Goal: Information Seeking & Learning: Learn about a topic

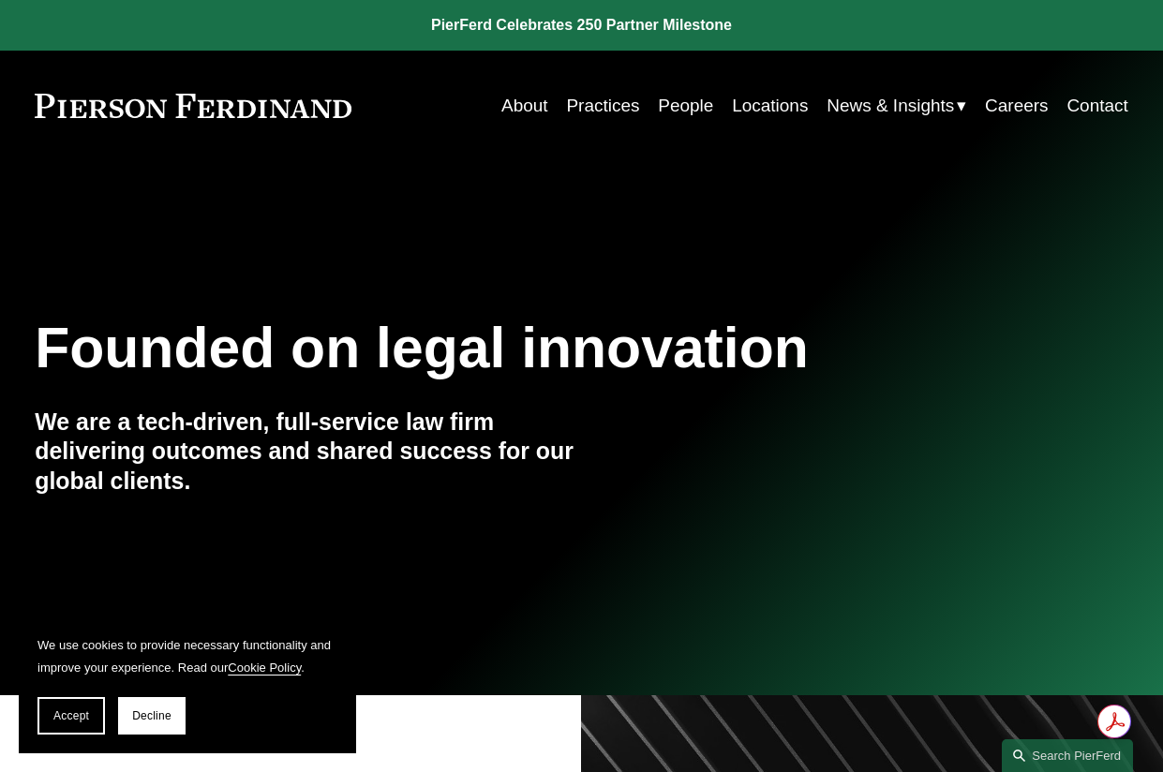
click at [690, 106] on link "People" at bounding box center [685, 106] width 55 height 36
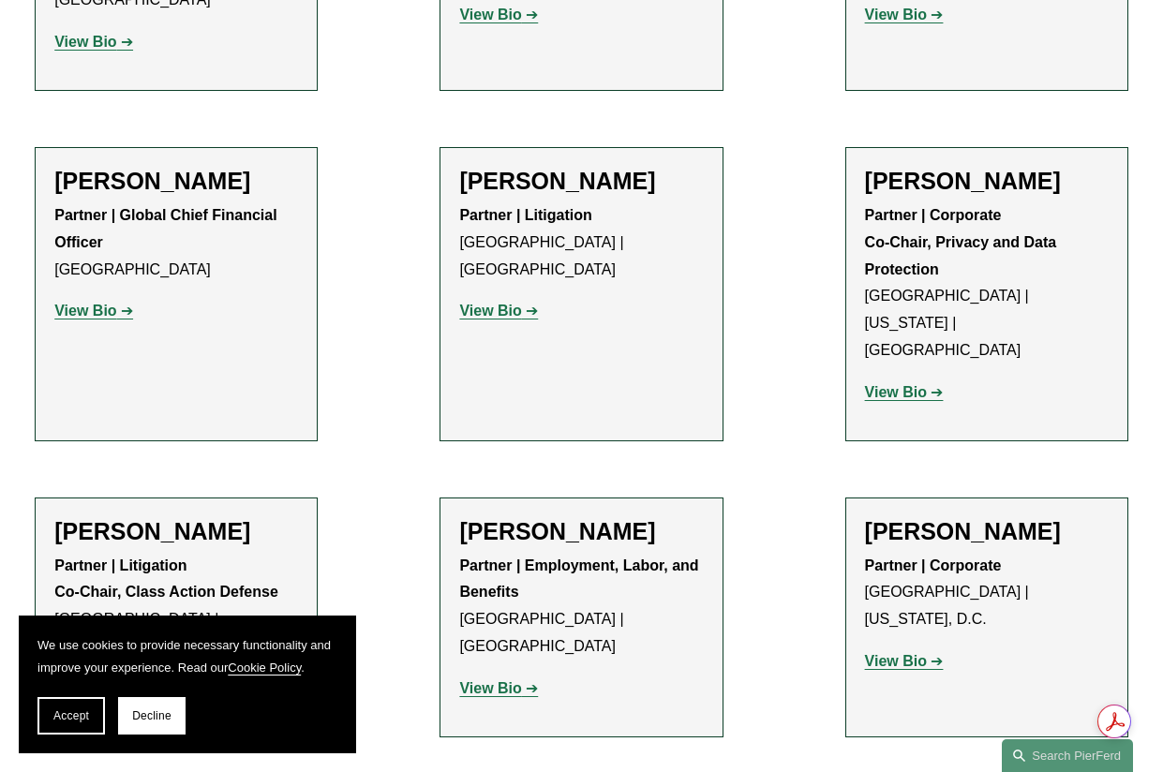
scroll to position [14832, 0]
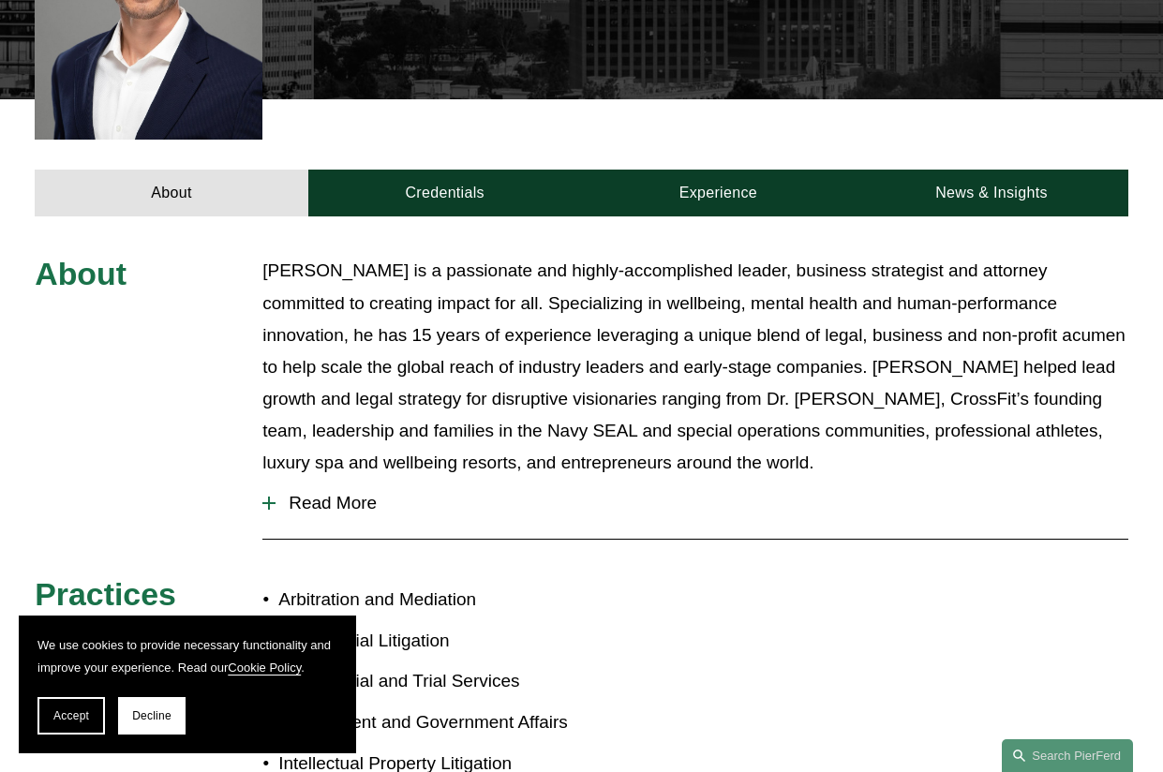
scroll to position [615, 0]
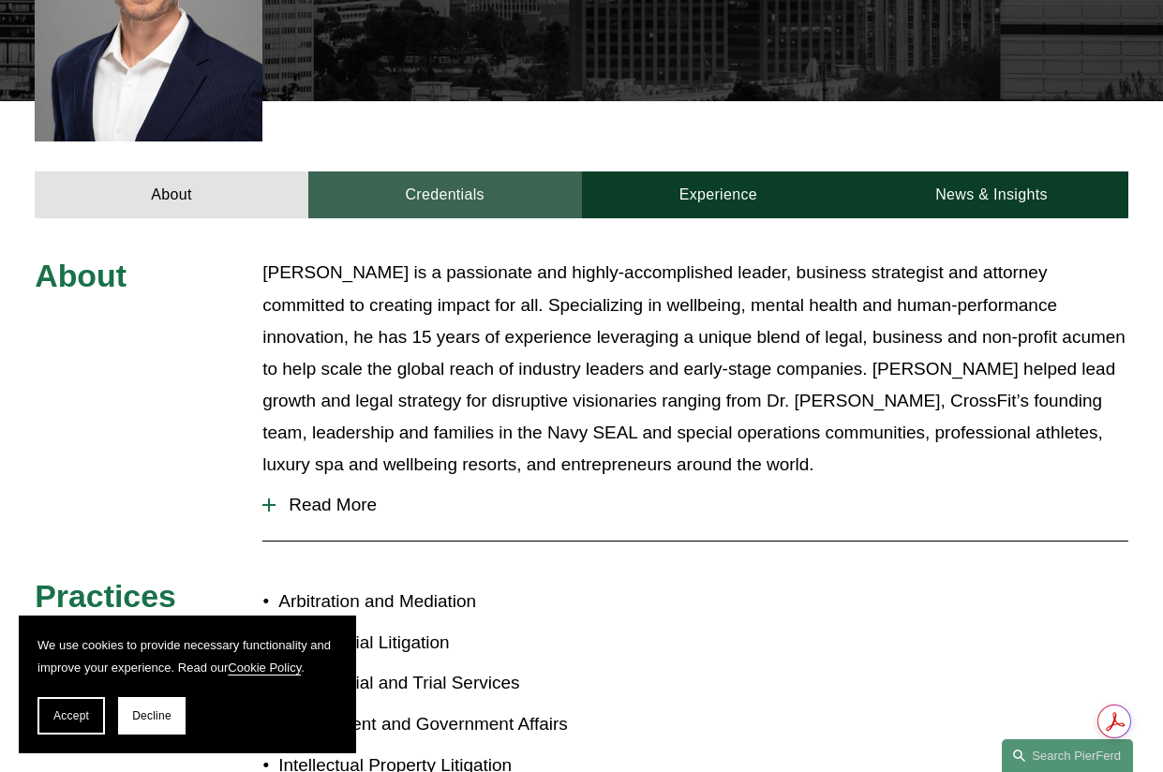
click at [416, 171] on link "Credentials" at bounding box center [445, 194] width 274 height 47
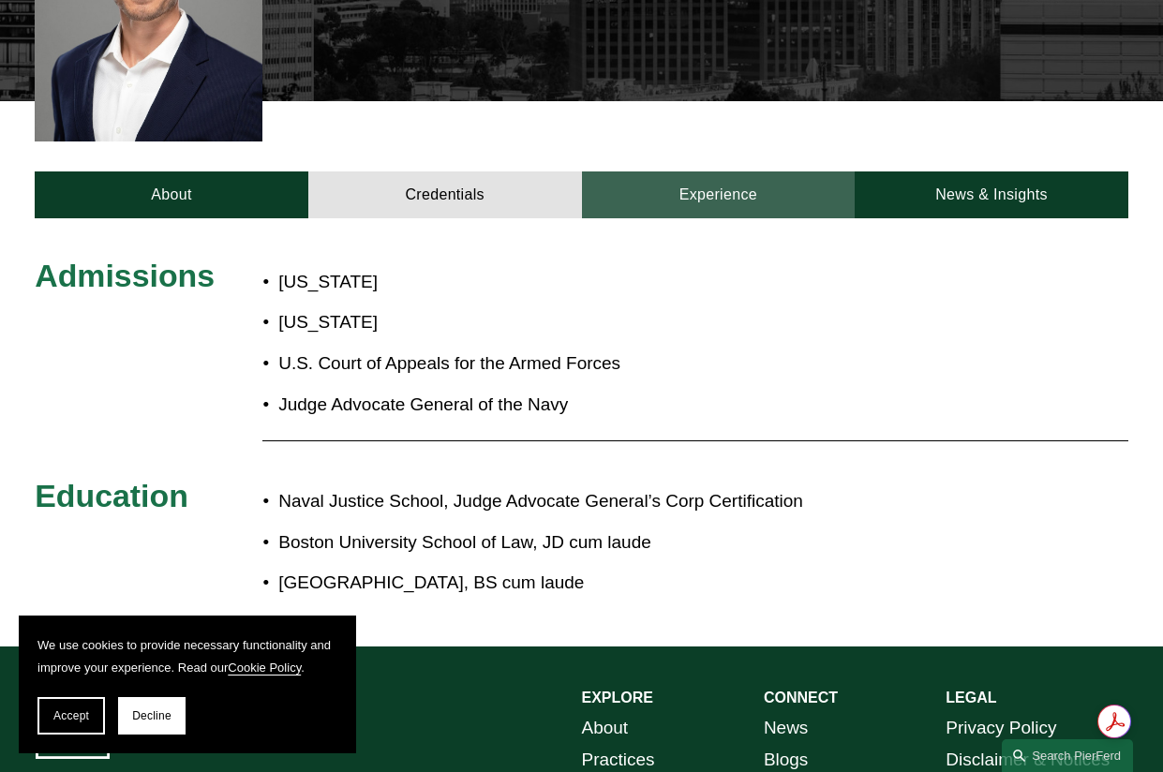
click at [744, 171] on link "Experience" at bounding box center [719, 194] width 274 height 47
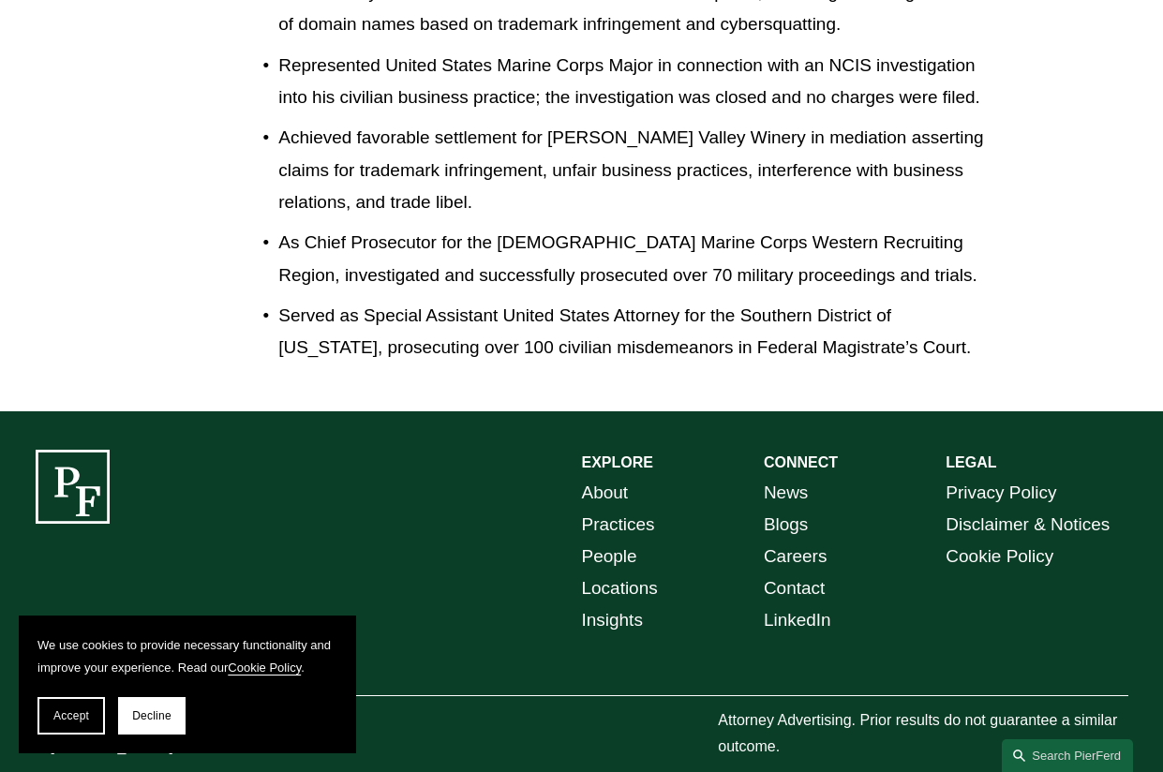
scroll to position [2650, 0]
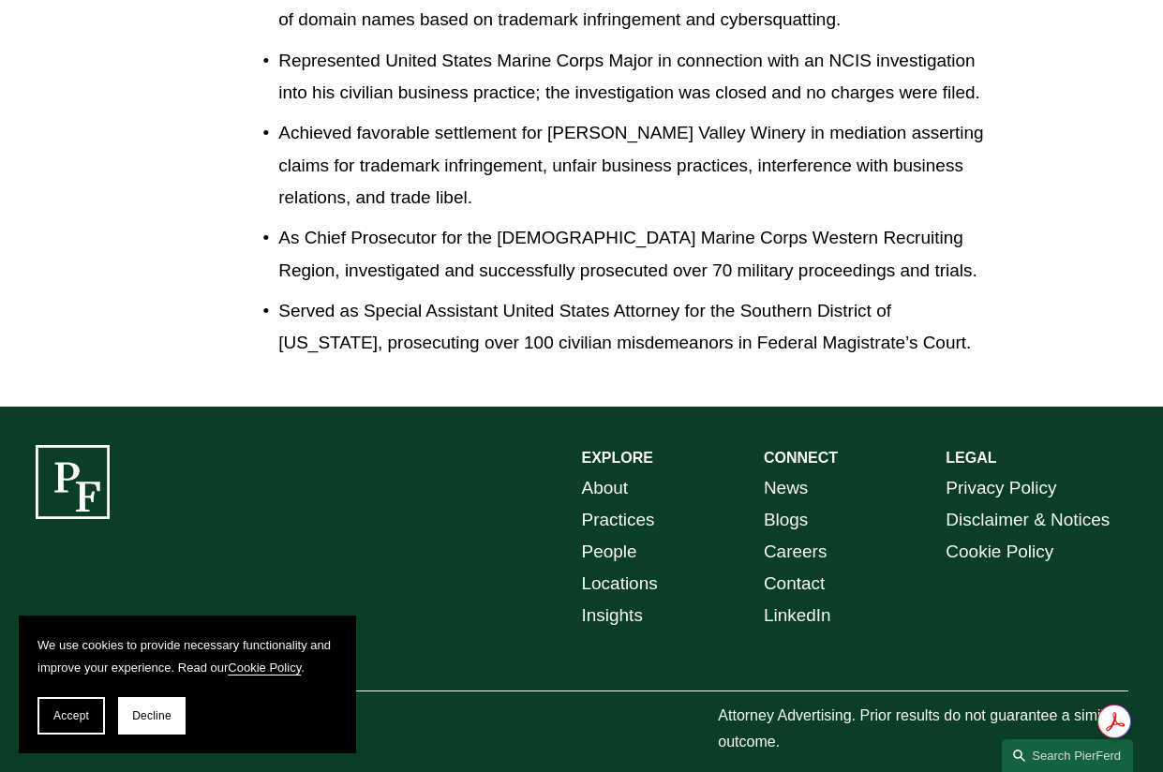
click at [623, 472] on link "About" at bounding box center [605, 488] width 47 height 32
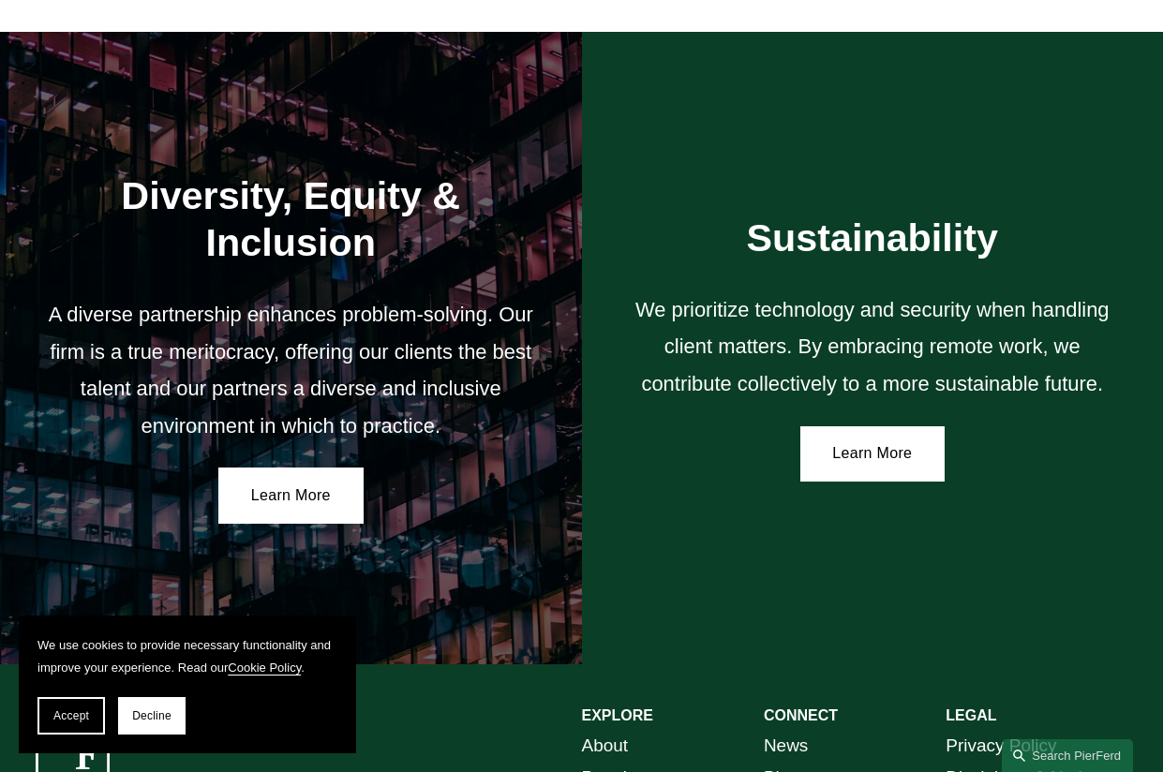
scroll to position [3093, 0]
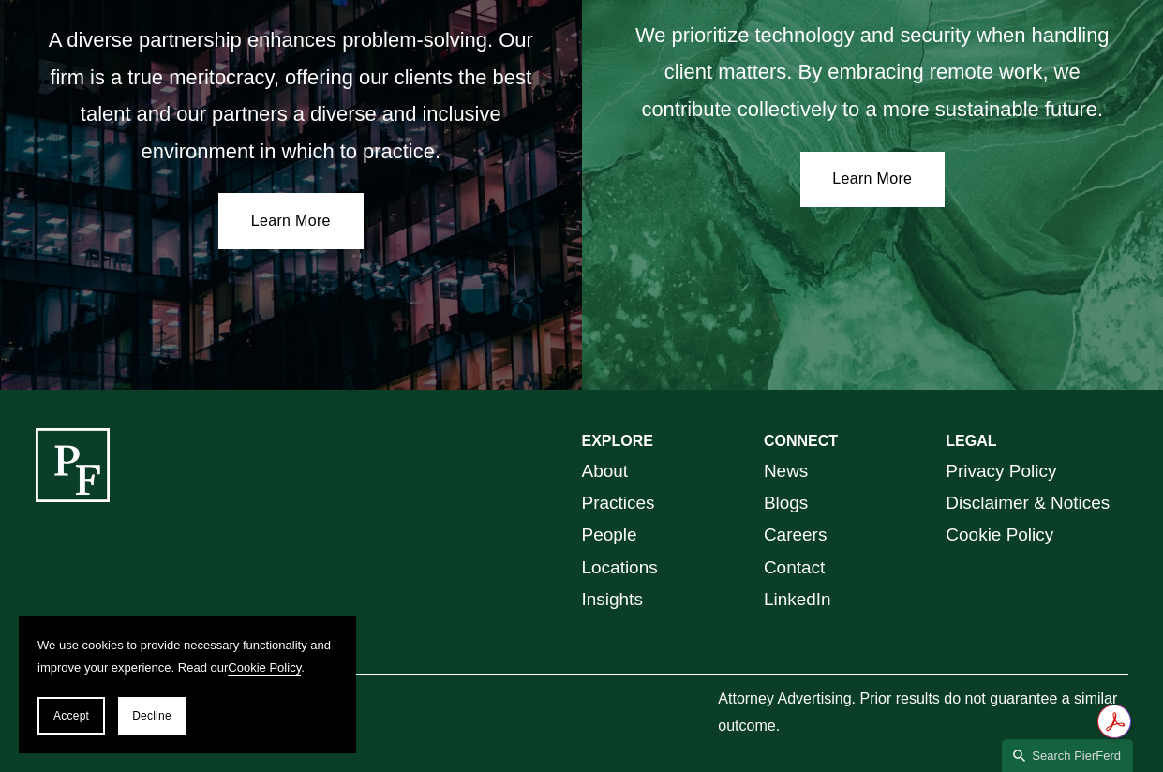
click at [629, 552] on link "Locations" at bounding box center [620, 568] width 76 height 32
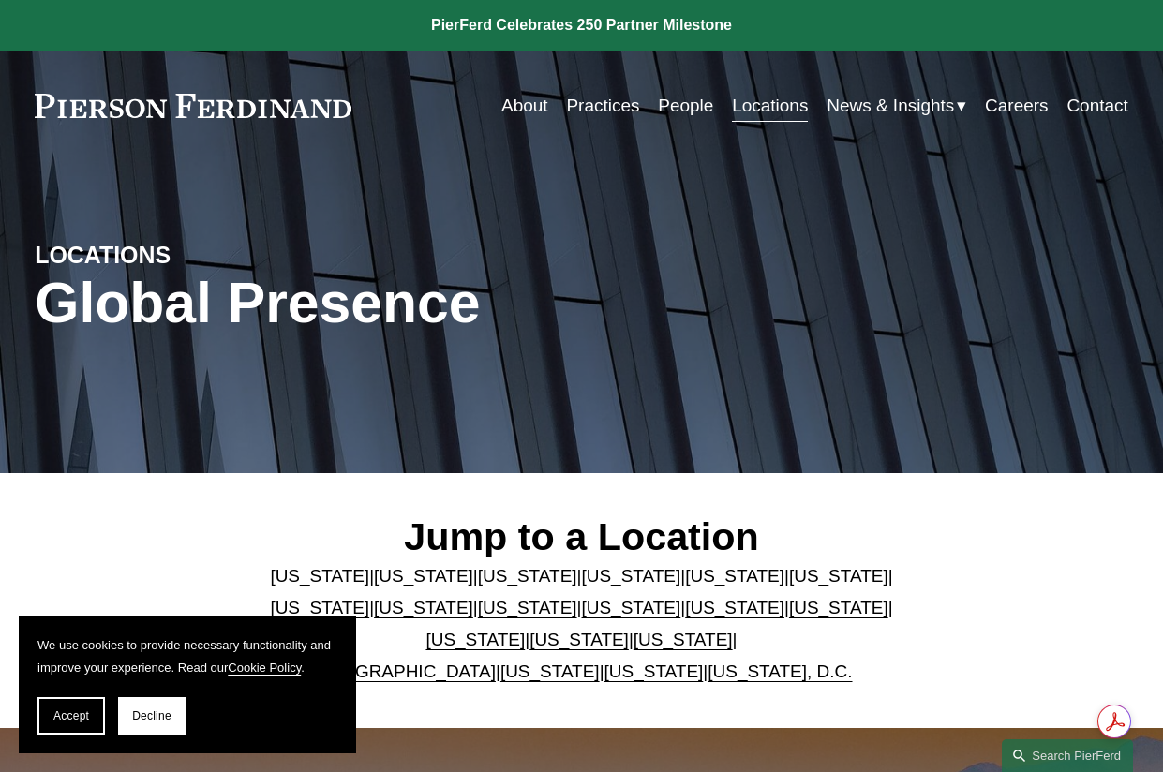
click at [422, 580] on link "[US_STATE]" at bounding box center [423, 576] width 99 height 20
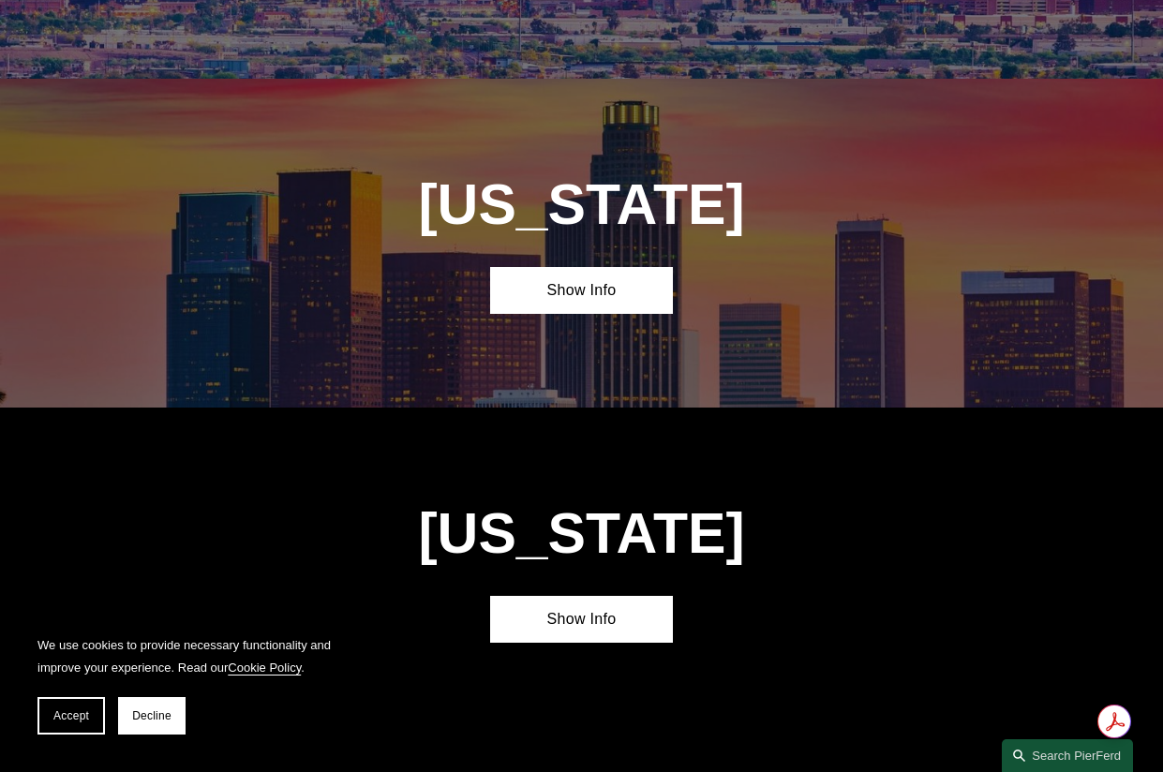
scroll to position [1064, 0]
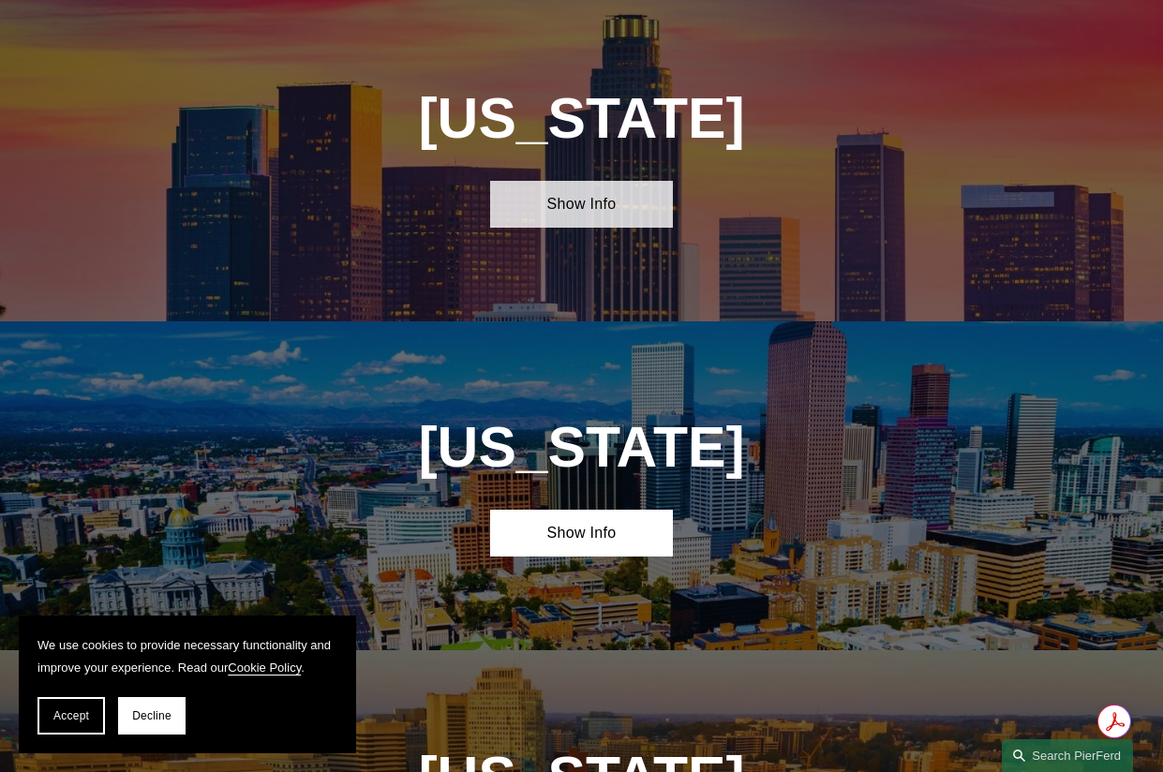
click at [612, 203] on link "Show Info" at bounding box center [581, 204] width 182 height 47
